Goal: Task Accomplishment & Management: Manage account settings

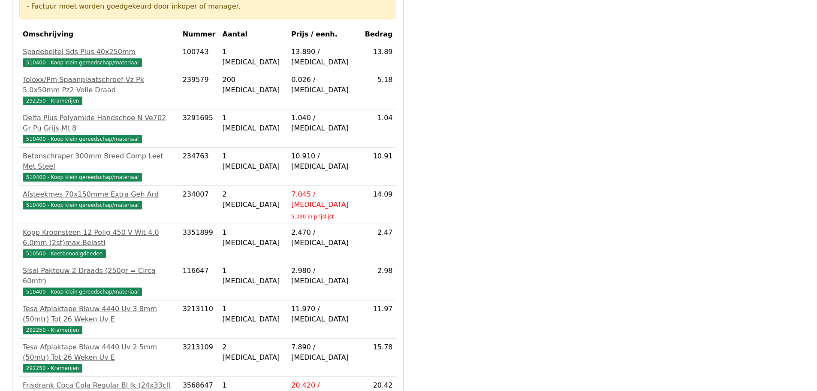
scroll to position [270, 0]
